Goal: Task Accomplishment & Management: Complete application form

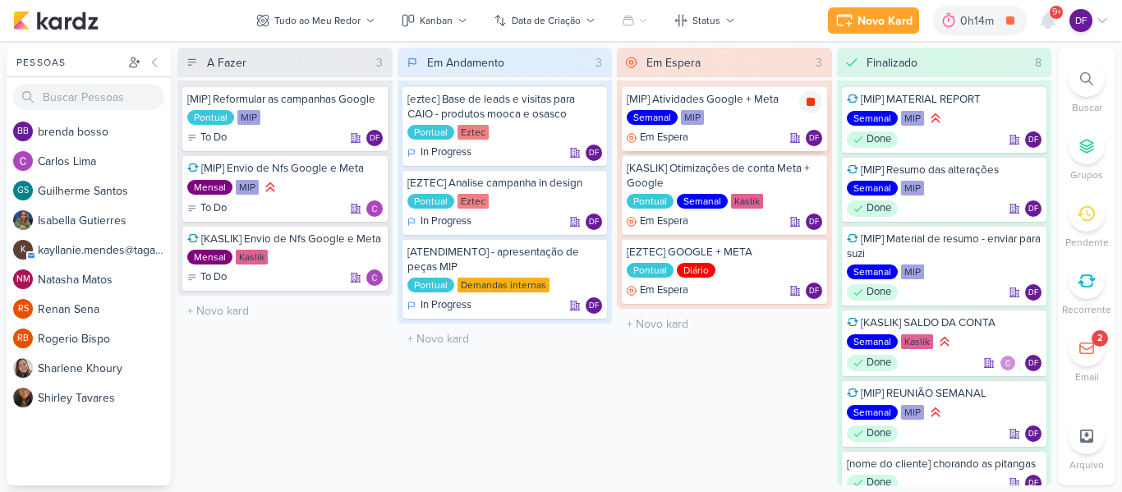
click at [817, 106] on icon at bounding box center [810, 101] width 13 height 13
click at [886, 13] on div "Novo Kard" at bounding box center [908, 20] width 55 height 17
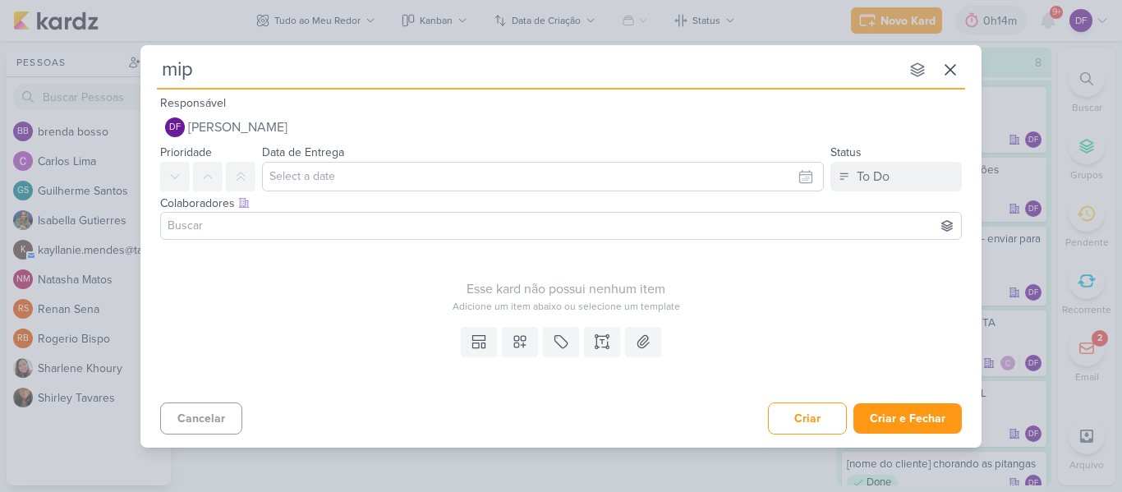
type input "mi"
type input "m"
type input "["
type input "[EZ"
type input "[EZTEC]"
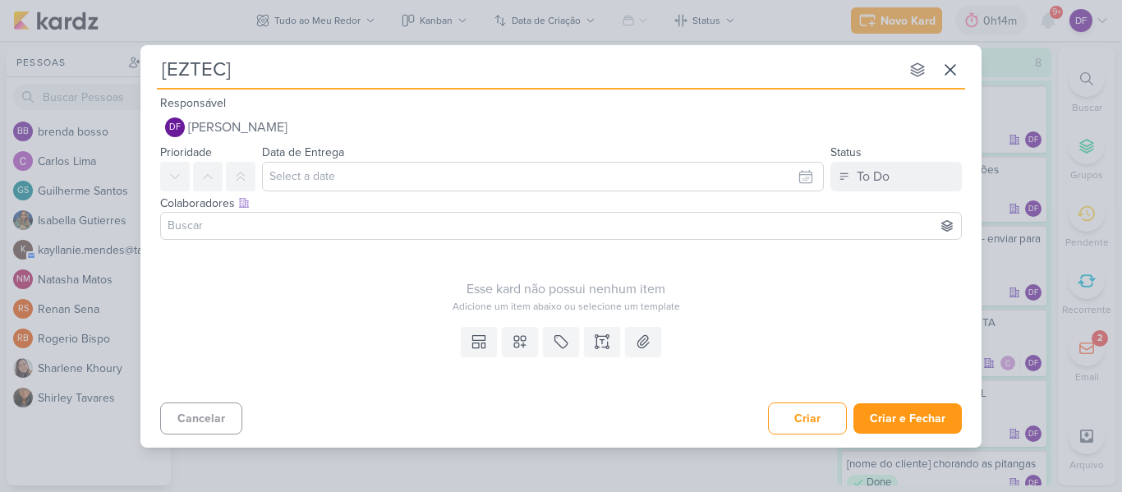
type input "[EZTEC]"
type input "[EZTEC] R"
type input "[EZTEC] Report"
type input "[EZTEC] ReportSão"
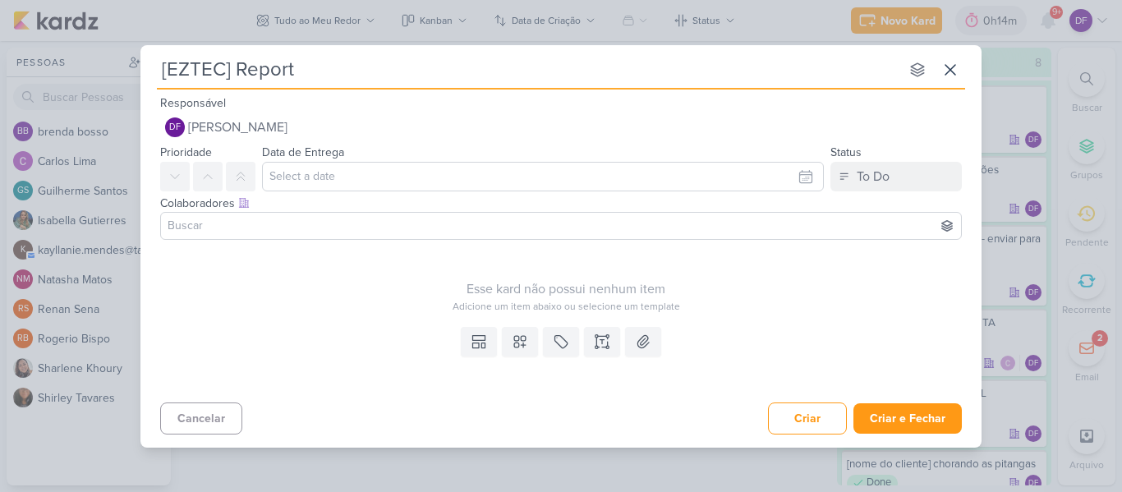
type input "[EZTEC] Report S"
type input "[EZTEC] Report São"
type input "[EZTEC] Report São ca"
type input "[EZTEC] Report São caetano t"
type input "[EZTEC] Report São caetano toda s"
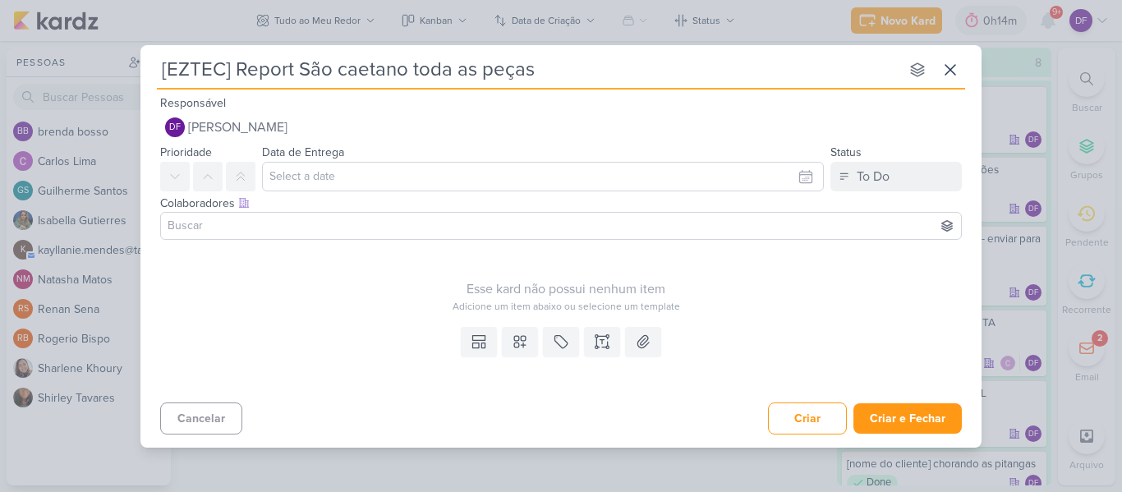
type input "[EZTEC] Report São caetano toda as peças"
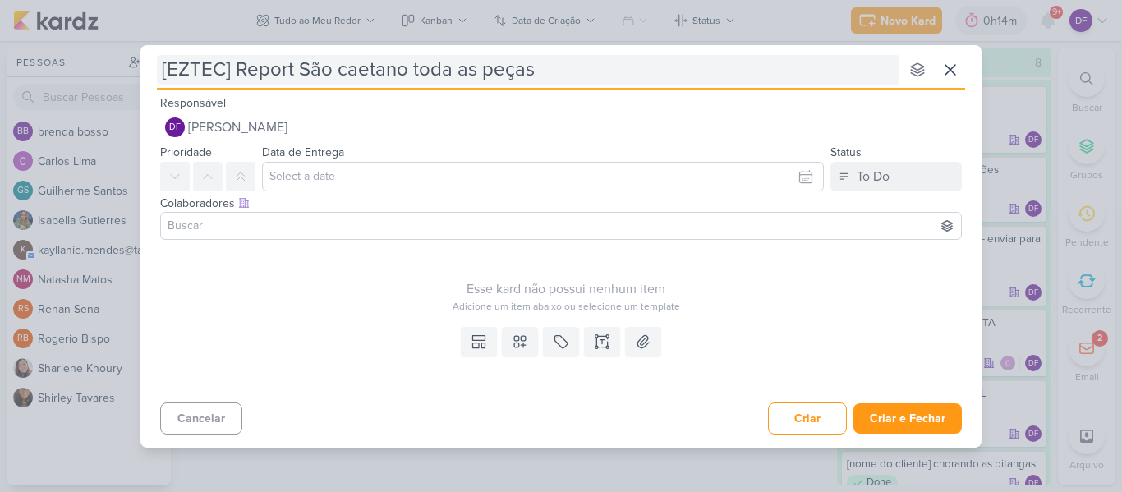
drag, startPoint x: 573, startPoint y: 62, endPoint x: 407, endPoint y: 71, distance: 167.0
click at [407, 71] on input "[EZTEC] Report São caetano toda as peças" at bounding box center [528, 70] width 743 height 30
type input "[EZTEC] Report São caetano"
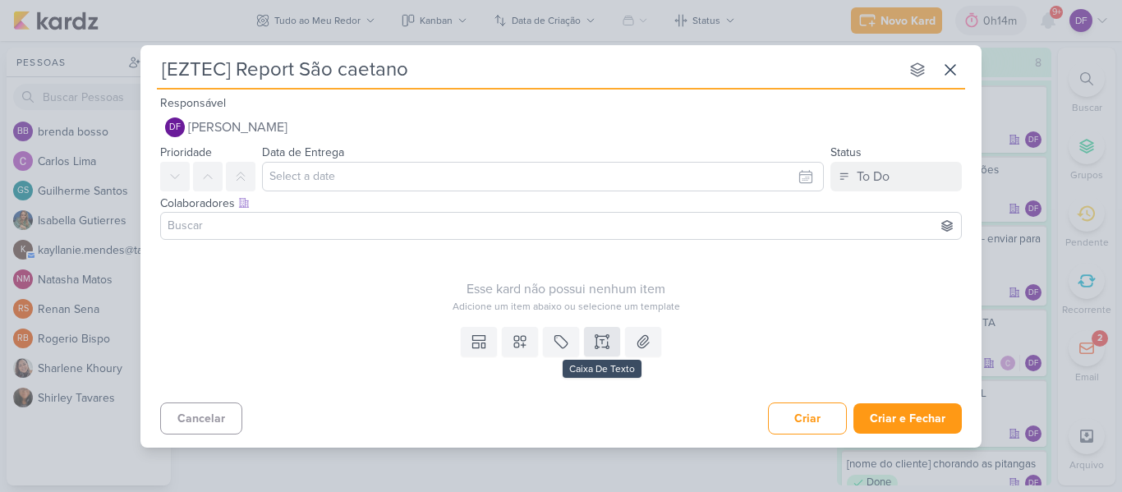
type input "[EZTEC] Report São caetano"
click at [596, 338] on icon at bounding box center [596, 342] width 0 height 8
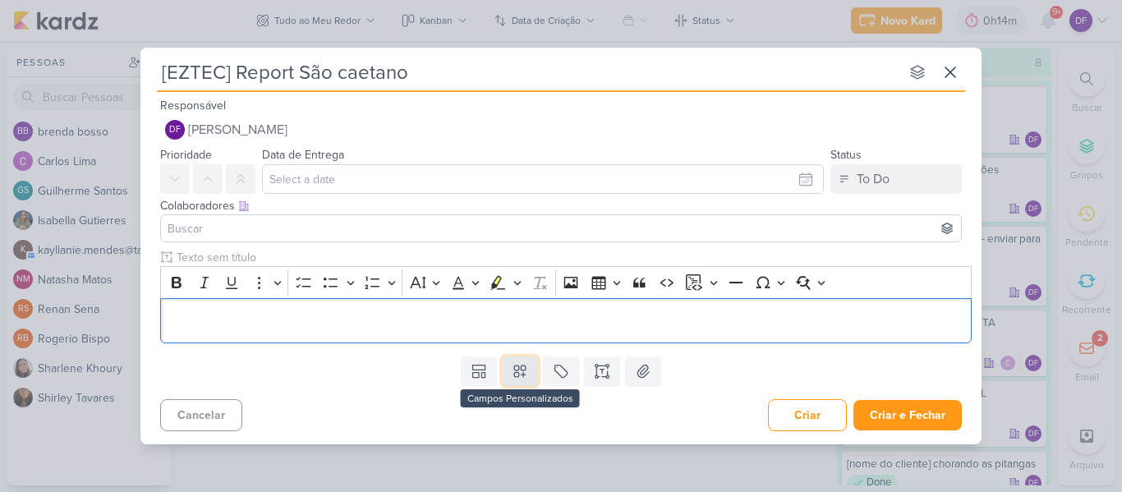
click at [529, 375] on button at bounding box center [520, 372] width 36 height 30
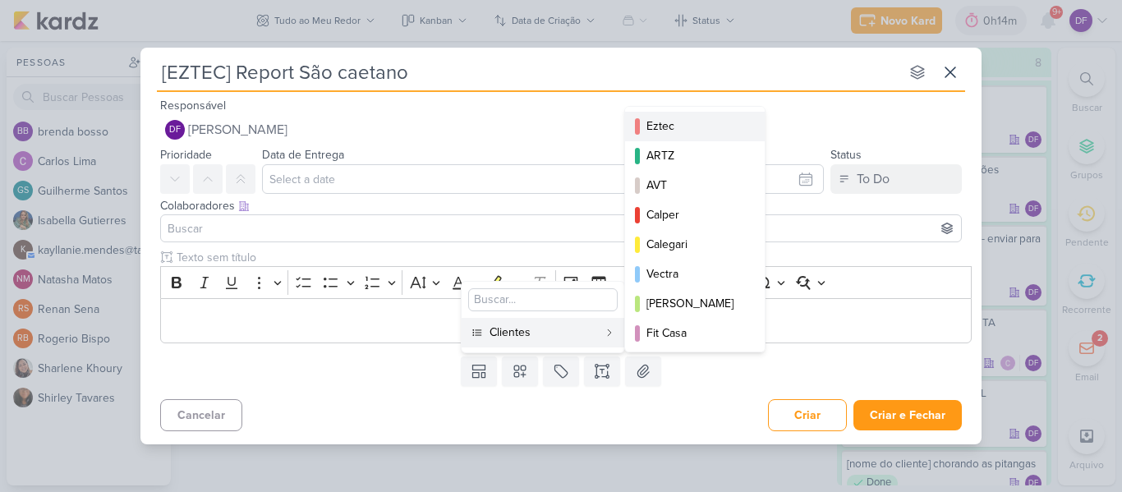
click at [676, 126] on div "Eztec" at bounding box center [695, 125] width 99 height 17
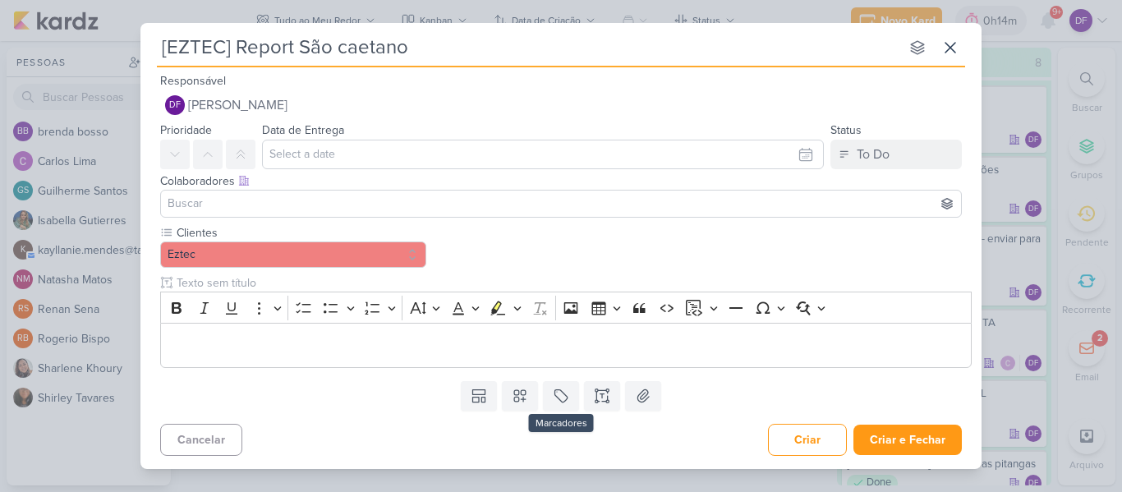
click at [563, 379] on div "Templates Campos Personalizados Clientes Eztec ARTZ AVT Calper MIP" at bounding box center [560, 396] width 841 height 43
click at [560, 397] on icon at bounding box center [561, 396] width 16 height 16
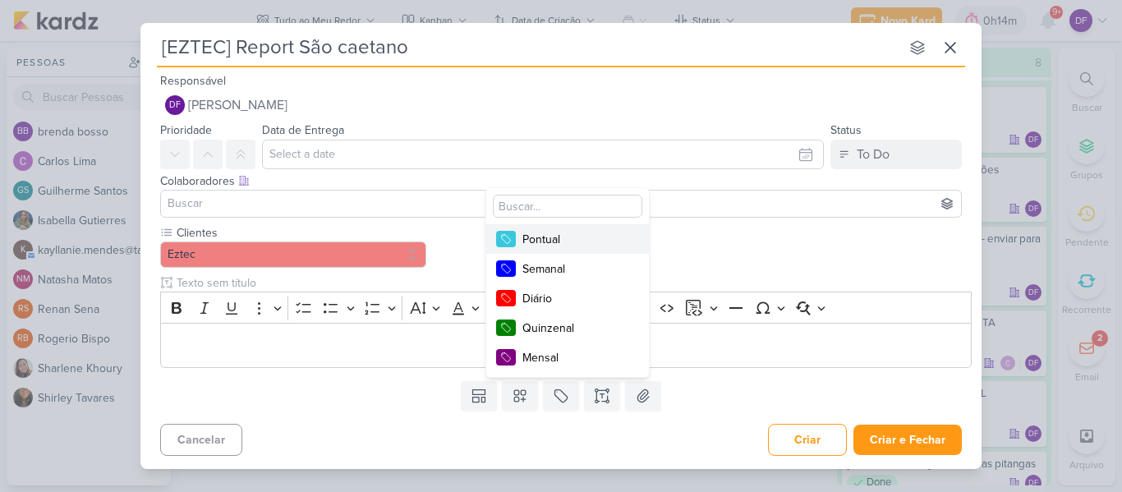
click at [556, 240] on div "Pontual" at bounding box center [575, 239] width 107 height 17
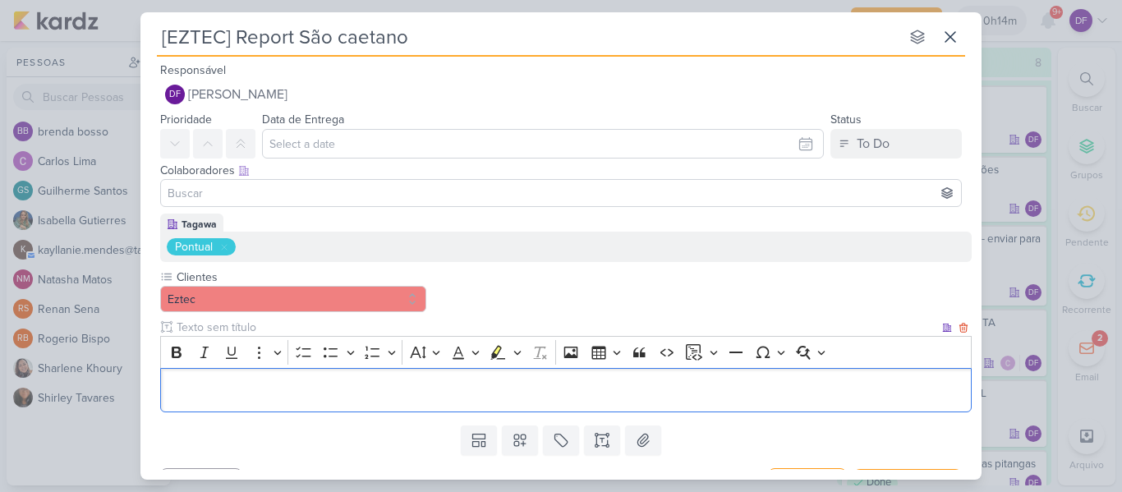
click at [386, 394] on p "Editor editing area: main" at bounding box center [566, 390] width 794 height 20
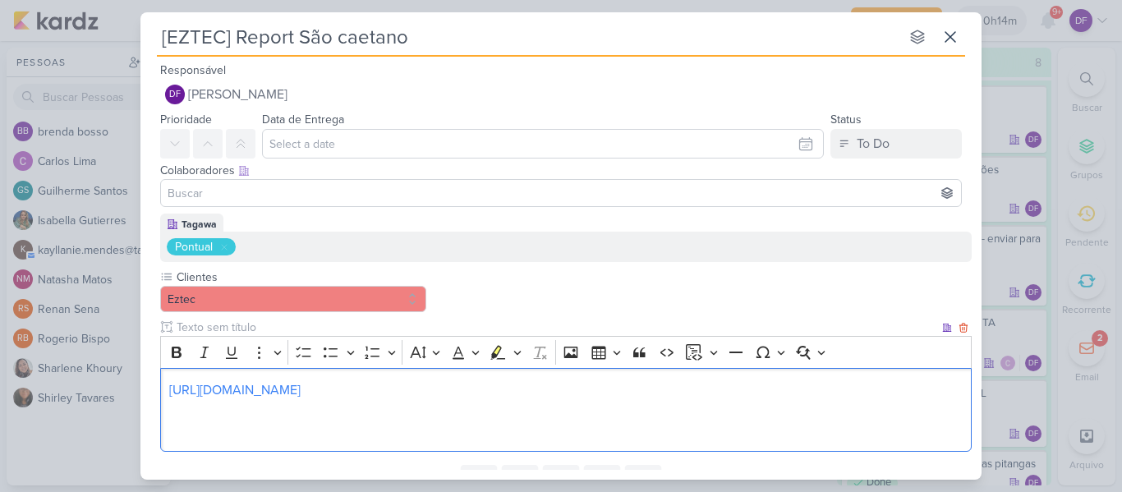
click at [166, 393] on div "[URL][DOMAIN_NAME]" at bounding box center [566, 410] width 812 height 85
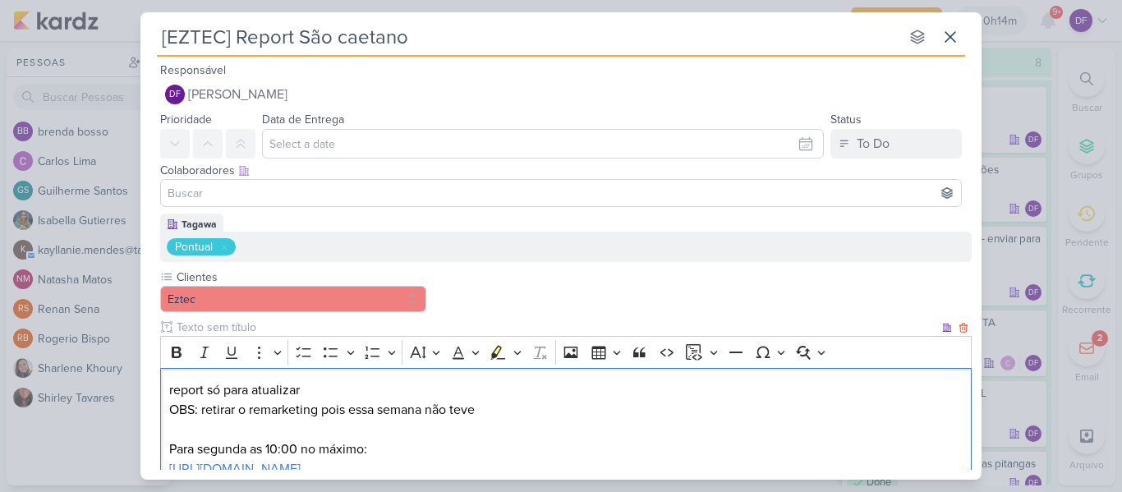
click at [313, 389] on p "report só para atualizar OBS: retirar o remarketing pois essa semana não teve ⁠…" at bounding box center [566, 449] width 794 height 138
click at [171, 452] on p "report só para atualizar: OBS: retirar o remarketing pois essa semana não teve …" at bounding box center [566, 449] width 794 height 138
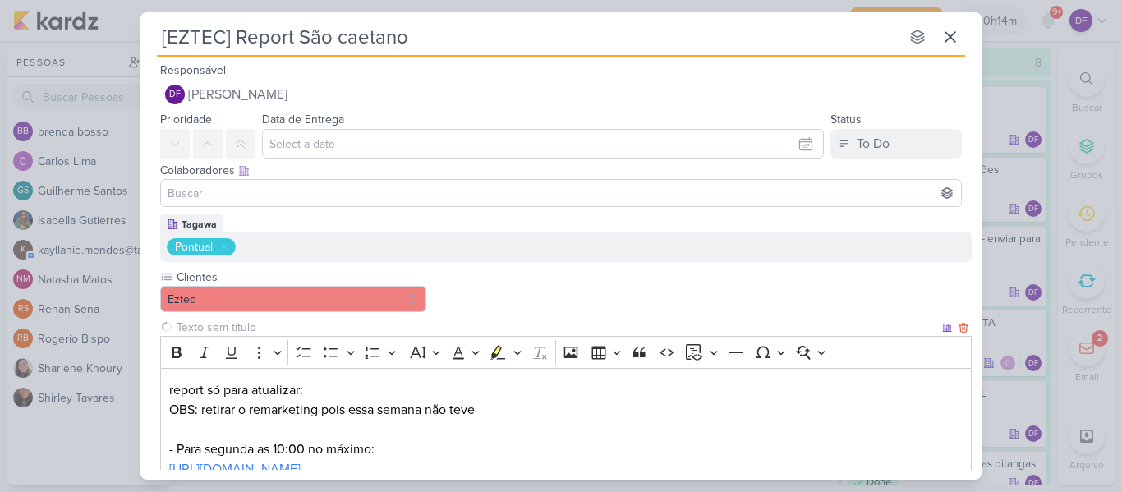
click at [231, 329] on input "text" at bounding box center [556, 327] width 766 height 17
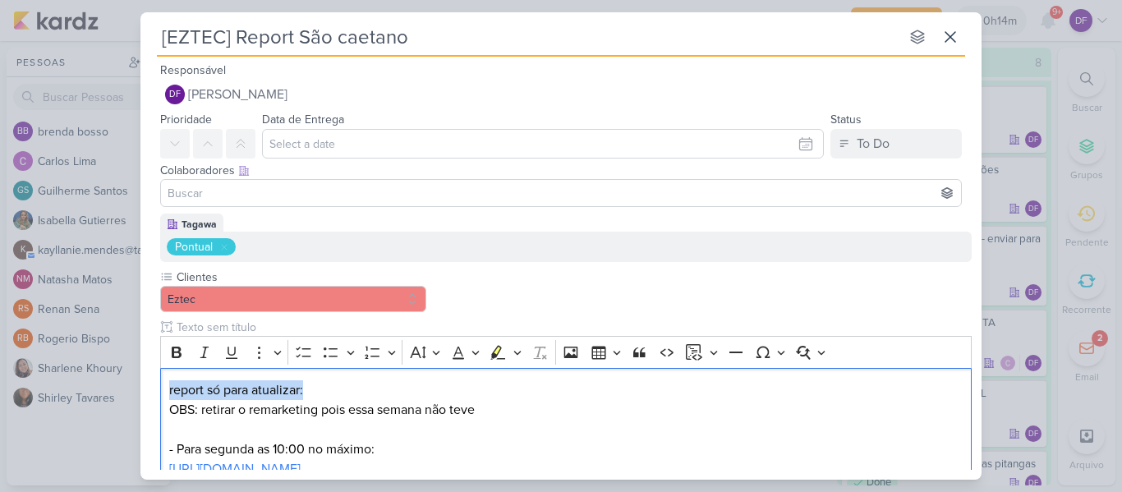
drag, startPoint x: 311, startPoint y: 394, endPoint x: 149, endPoint y: 393, distance: 161.8
click at [149, 393] on div "Tagawa Pontual Clientes Eztec" at bounding box center [560, 376] width 841 height 324
copy p "report só para atualizar:"
click at [190, 325] on input "text" at bounding box center [556, 327] width 766 height 17
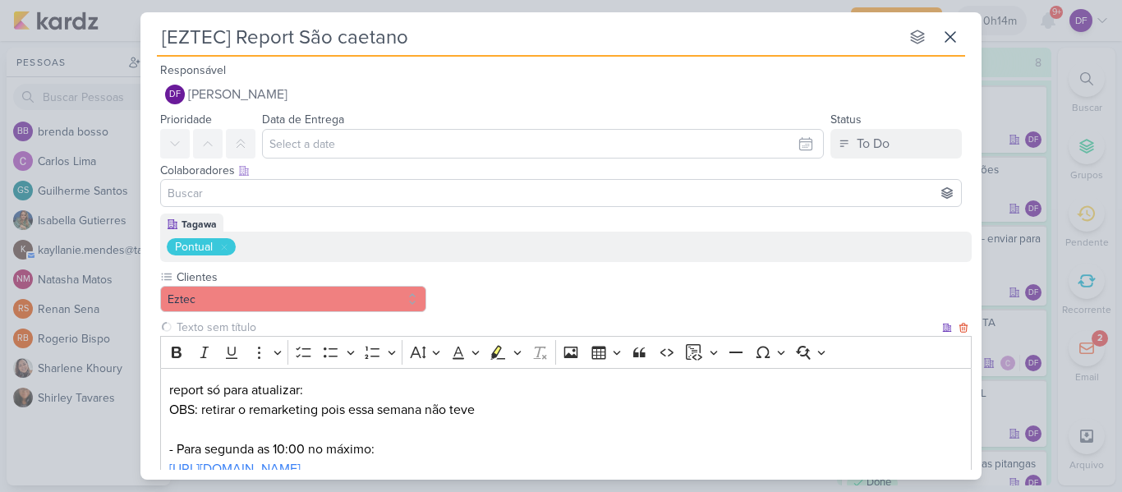
paste input "report só para atualizar:"
type input "report só para atualizar:"
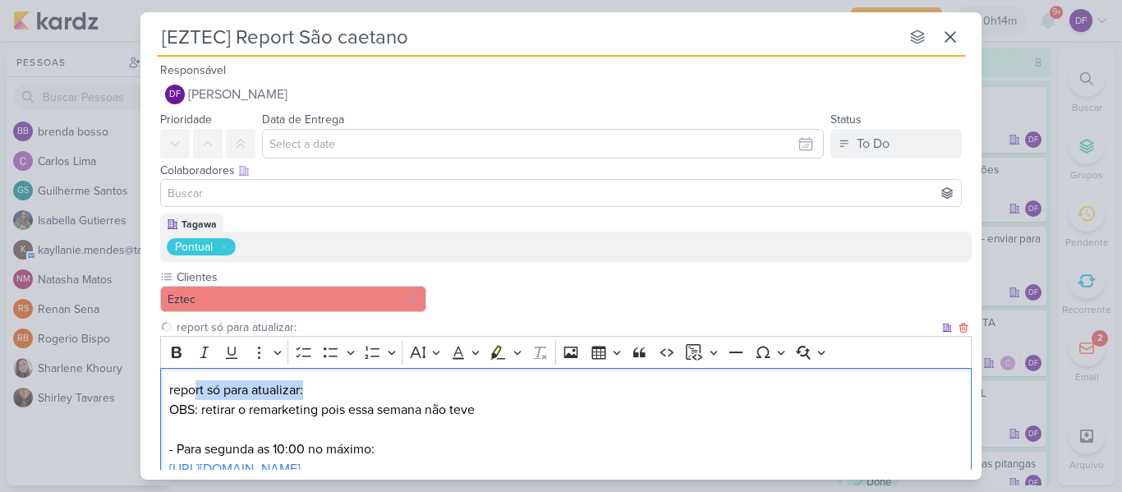
drag, startPoint x: 278, startPoint y: 395, endPoint x: 141, endPoint y: 394, distance: 136.4
click at [142, 394] on div "Tagawa Pontual Clientes Eztec" at bounding box center [560, 376] width 841 height 324
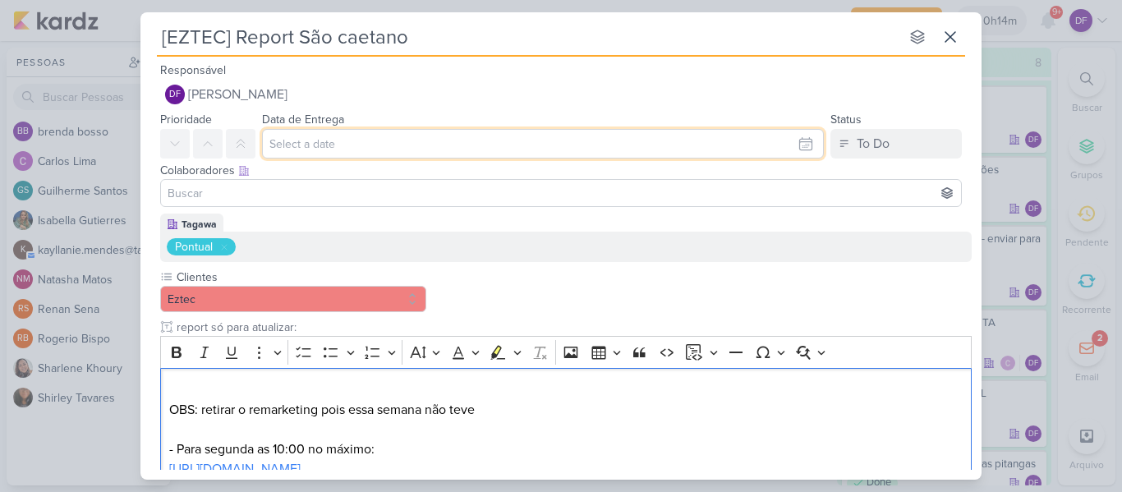
click at [352, 146] on input "text" at bounding box center [543, 144] width 562 height 30
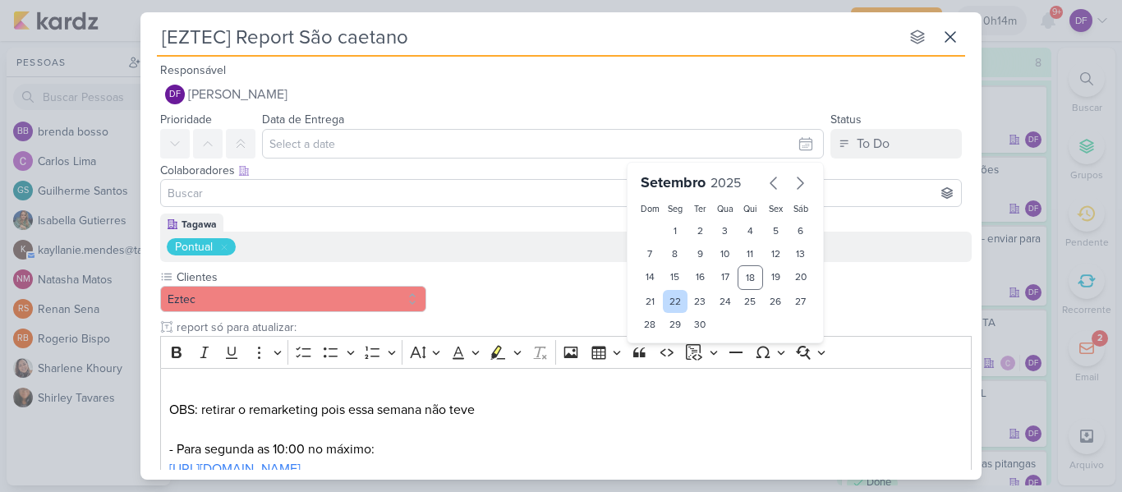
click at [666, 303] on div "22" at bounding box center [675, 301] width 25 height 23
type input "22 de setembro de 2025 às 23:59"
click at [670, 355] on select "00 01 02 03 04 05 06 07 08 09 10 11 12 13 14 15 16 17 18 19 20 21 22 23" at bounding box center [675, 353] width 23 height 20
select select "10"
click at [664, 343] on select "00 01 02 03 04 05 06 07 08 09 10 11 12 13 14 15 16 17 18 19 20 21 22 23" at bounding box center [675, 353] width 23 height 20
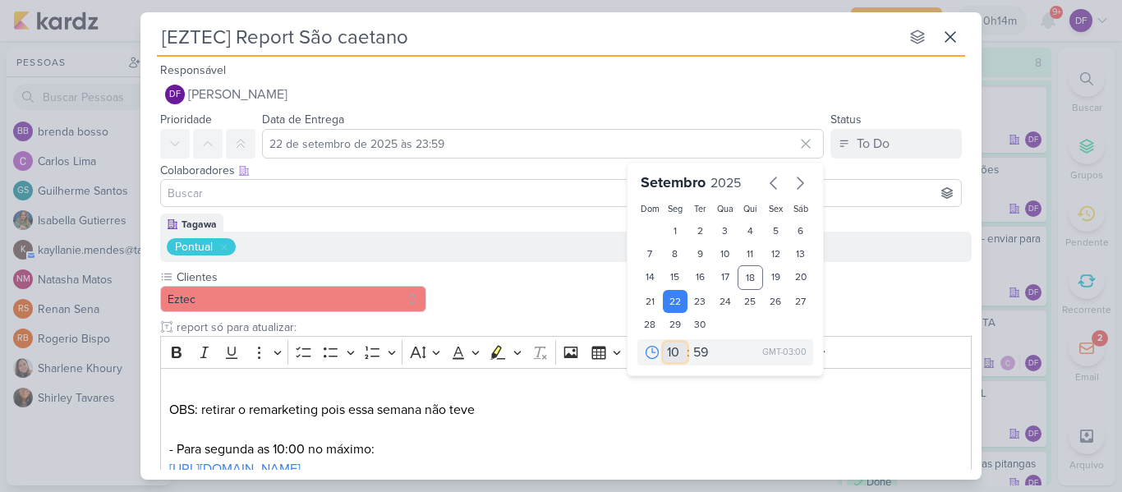
type input "[DATE] 10:59"
click at [692, 347] on select "00 05 10 15 20 25 30 35 40 45 50 55 59" at bounding box center [701, 353] width 23 height 20
select select "30"
click at [690, 343] on select "00 05 10 15 20 25 30 35 40 45 50 55 59" at bounding box center [701, 353] width 23 height 20
type input "[DATE] 10:30"
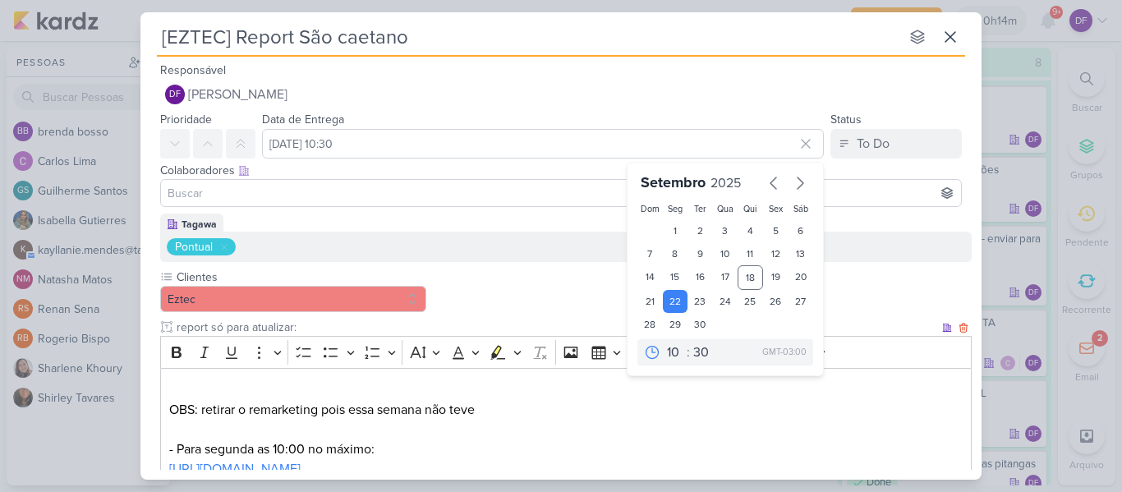
click at [843, 399] on p "⁠⁠⁠⁠⁠⁠⁠ OBS: retirar o remarketing pois essa semana não teve - Para segunda as …" at bounding box center [566, 449] width 794 height 138
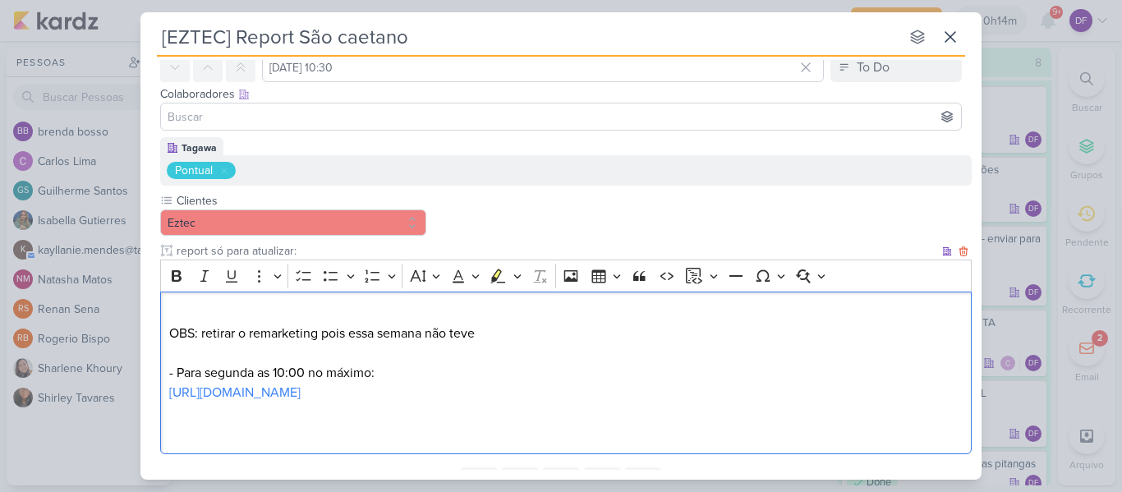
scroll to position [152, 0]
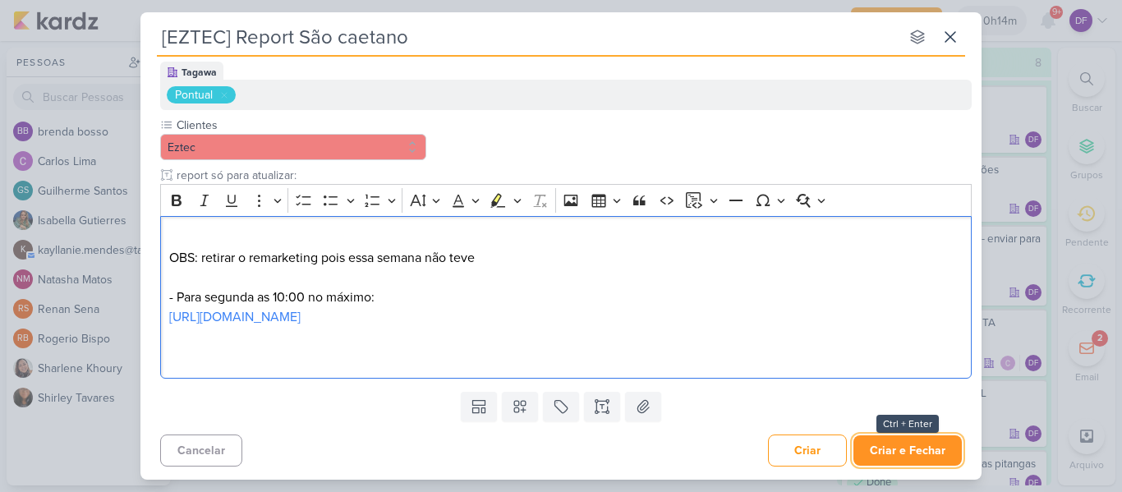
click at [898, 452] on button "Criar e Fechar" at bounding box center [907, 450] width 108 height 30
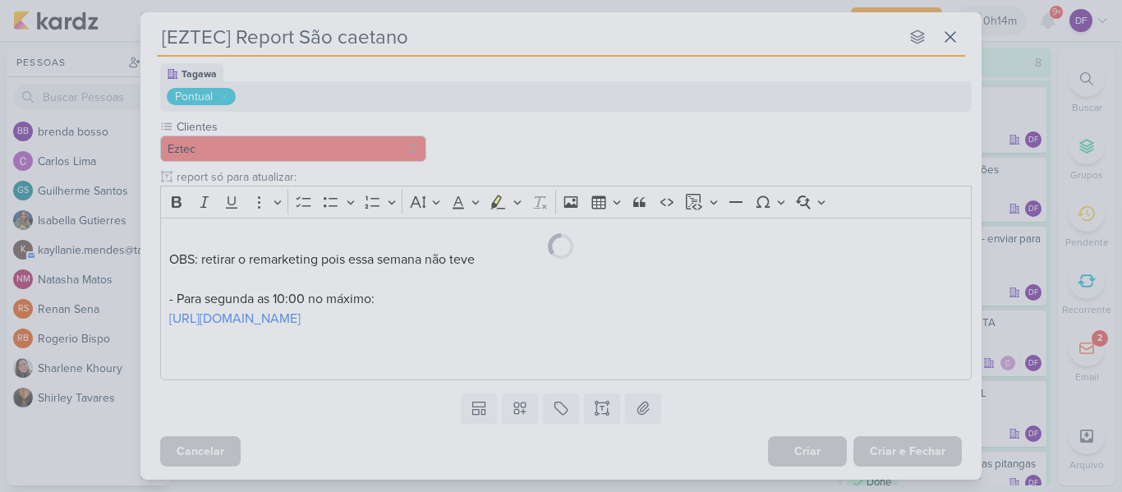
scroll to position [150, 0]
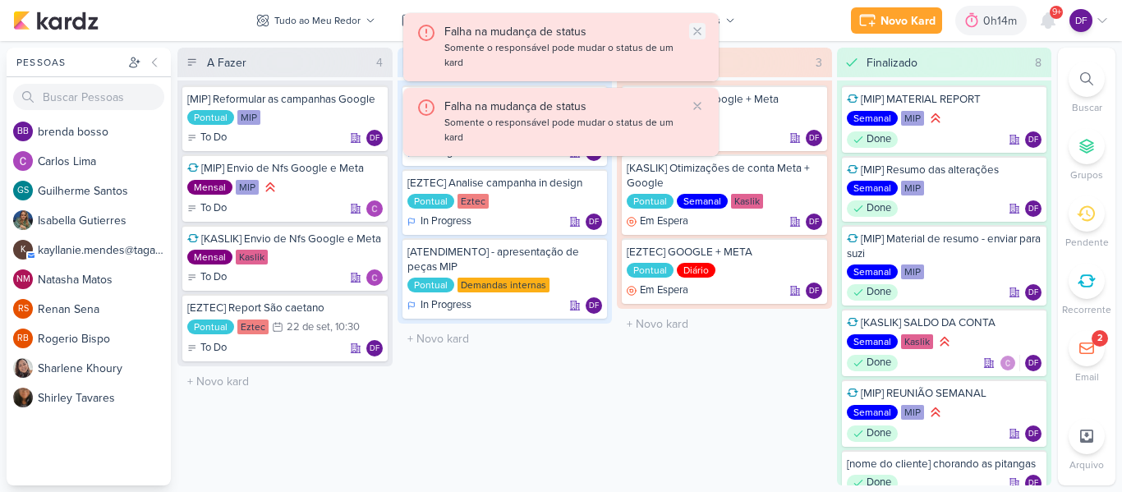
click at [700, 28] on icon at bounding box center [697, 31] width 13 height 13
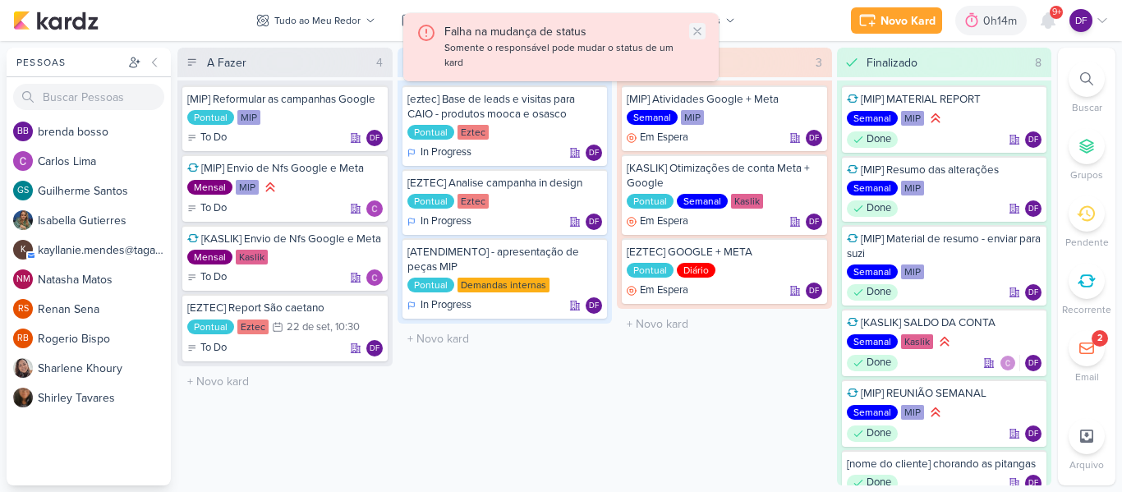
click at [698, 27] on icon at bounding box center [697, 31] width 13 height 13
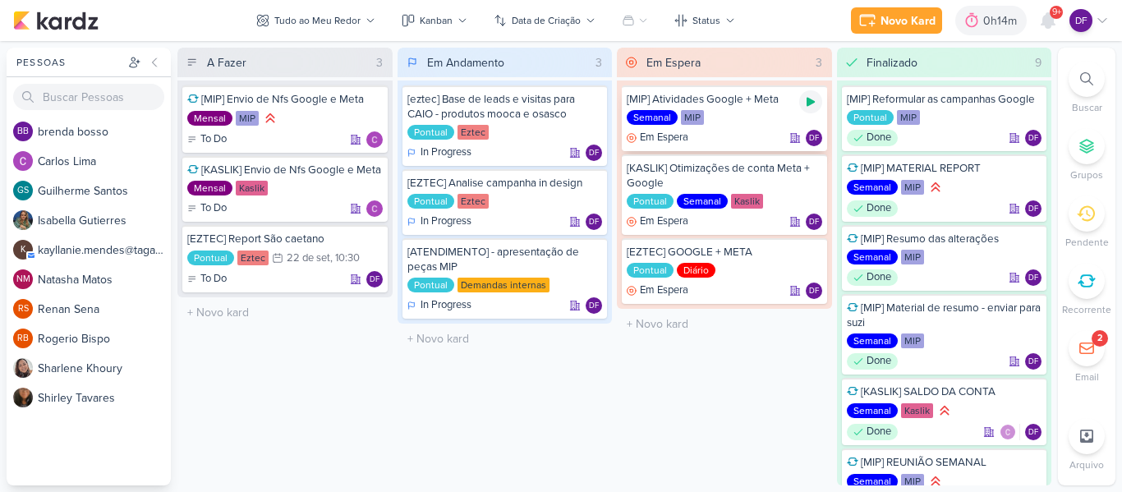
click at [816, 104] on icon at bounding box center [810, 101] width 13 height 13
